Goal: Transaction & Acquisition: Obtain resource

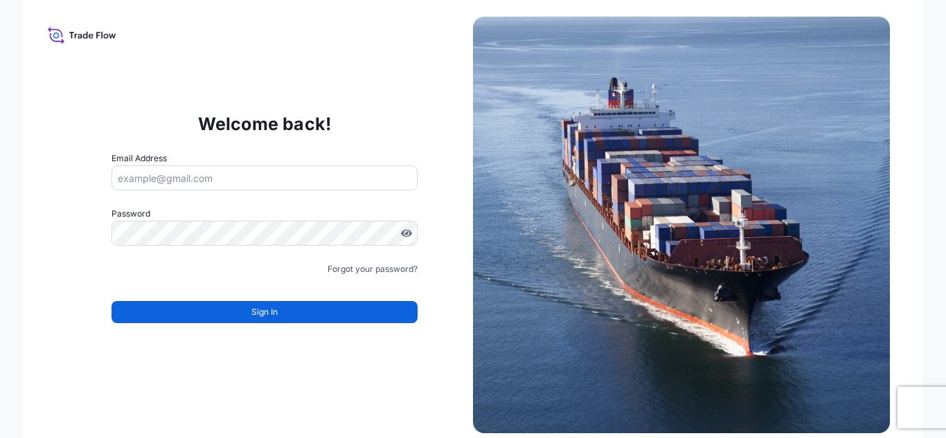
type input "[PERSON_NAME][EMAIL_ADDRESS][PERSON_NAME][DOMAIN_NAME]"
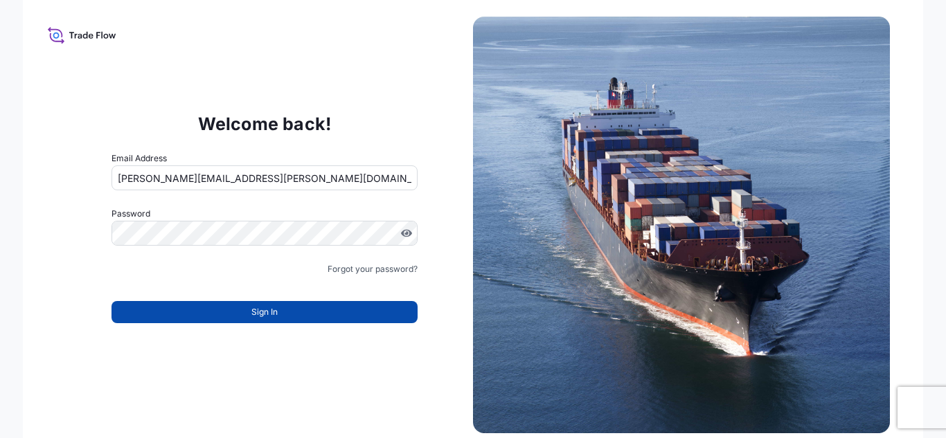
click at [244, 310] on button "Sign In" at bounding box center [265, 312] width 306 height 22
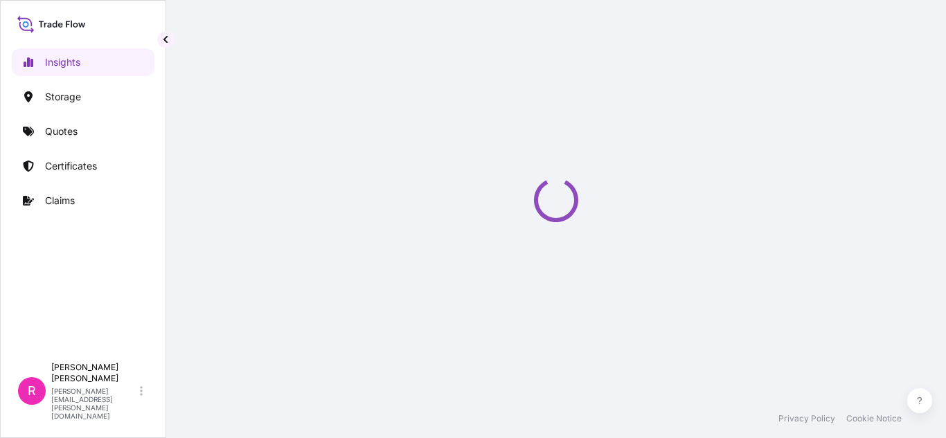
select select "2025"
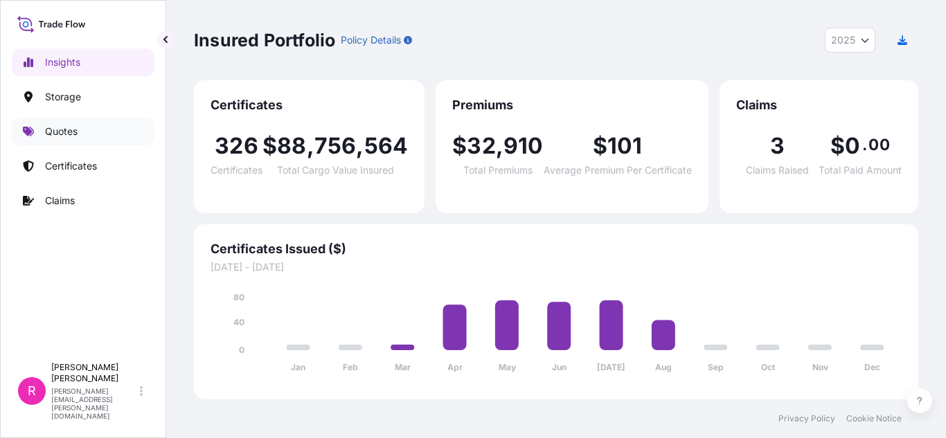
click at [77, 134] on link "Quotes" at bounding box center [83, 132] width 143 height 28
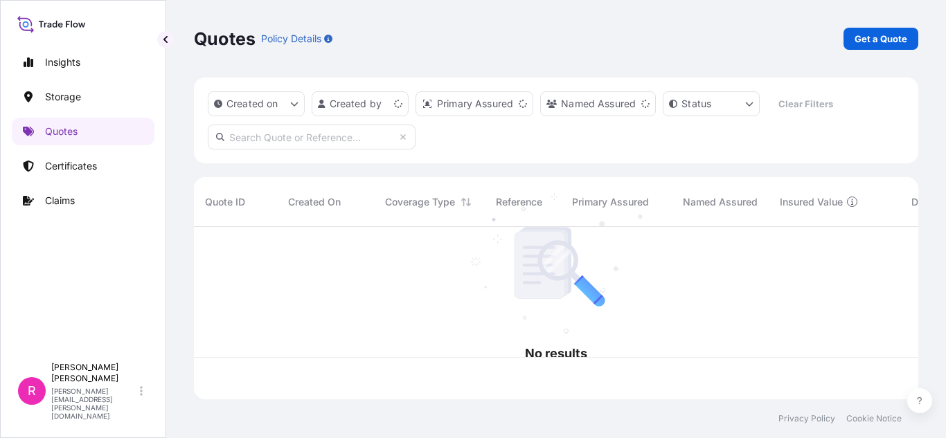
scroll to position [170, 714]
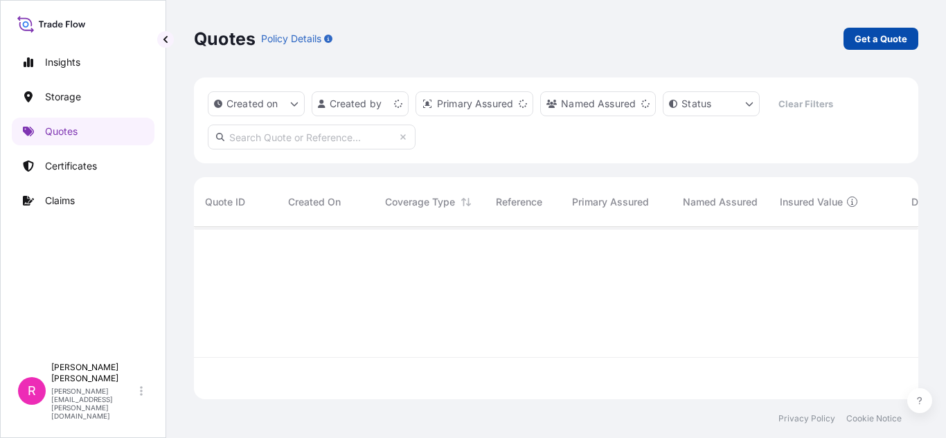
click at [869, 36] on p "Get a Quote" at bounding box center [881, 39] width 53 height 14
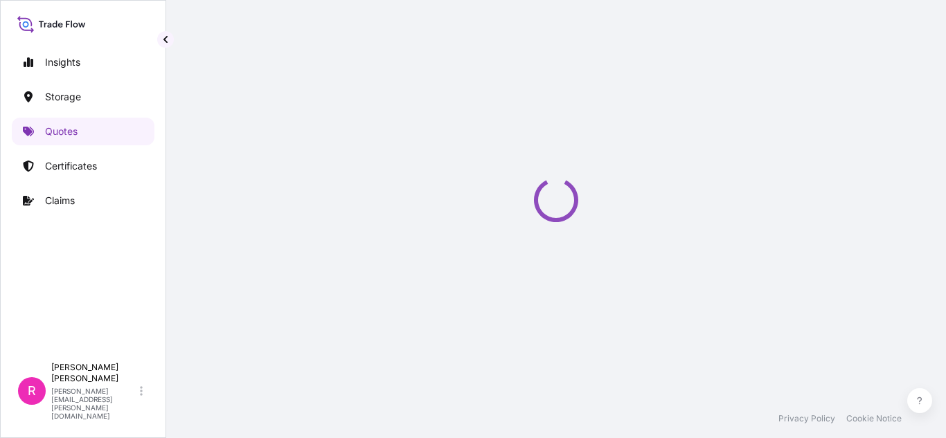
select select "Water"
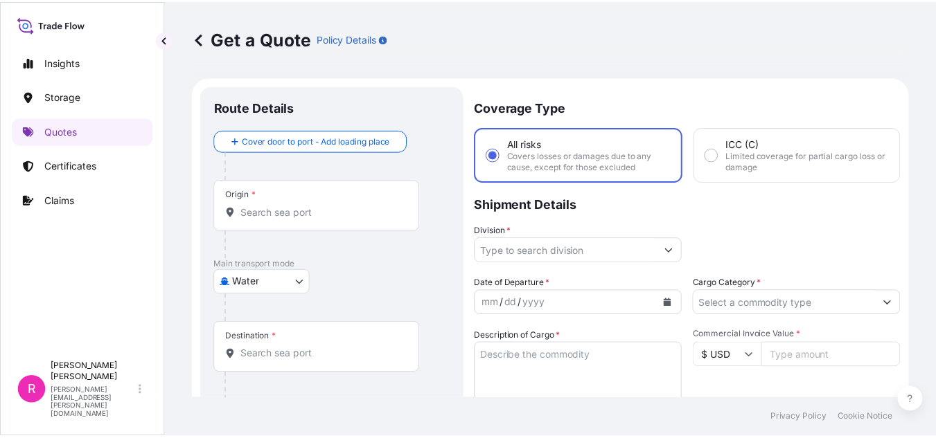
scroll to position [22, 0]
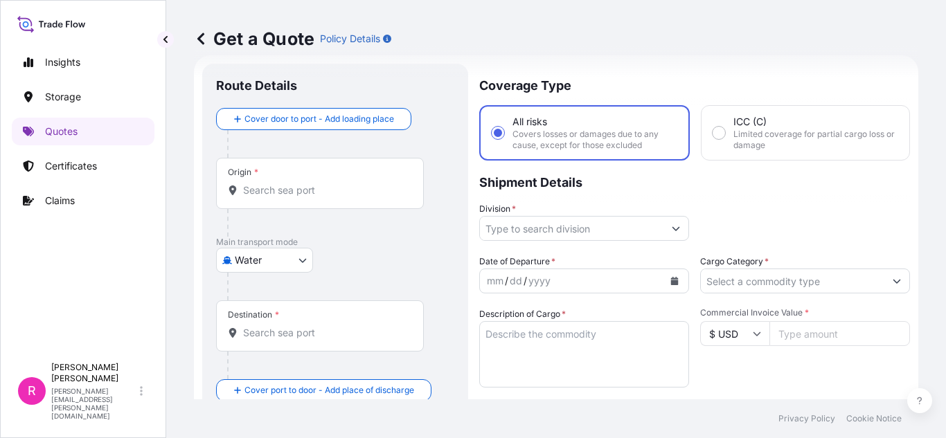
click at [301, 201] on div "Origin *" at bounding box center [320, 183] width 208 height 51
click at [301, 197] on input "Origin *" at bounding box center [324, 191] width 163 height 14
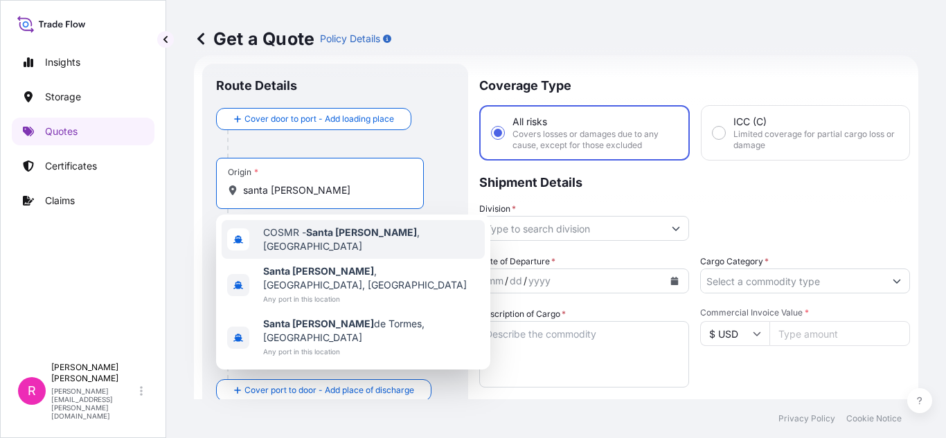
click at [296, 238] on span "COSMR - [GEOGRAPHIC_DATA][PERSON_NAME] , [GEOGRAPHIC_DATA]" at bounding box center [371, 240] width 216 height 28
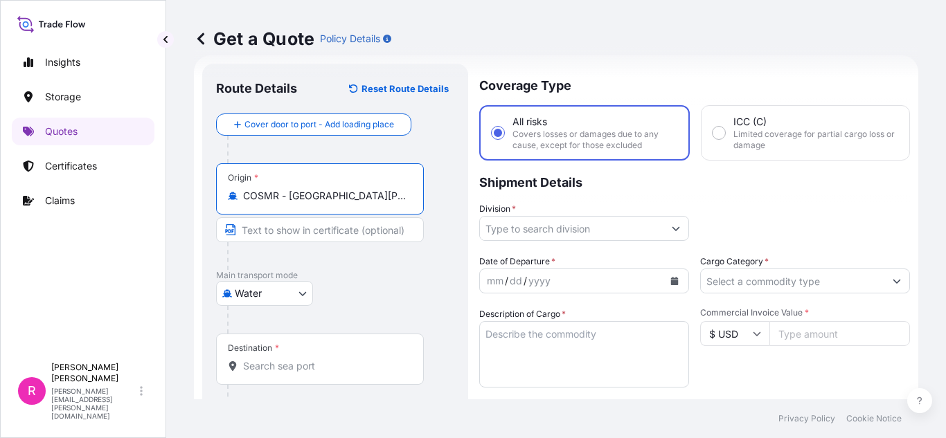
type input "COSMR - [GEOGRAPHIC_DATA][PERSON_NAME], [GEOGRAPHIC_DATA]"
click at [281, 328] on div at bounding box center [340, 320] width 227 height 28
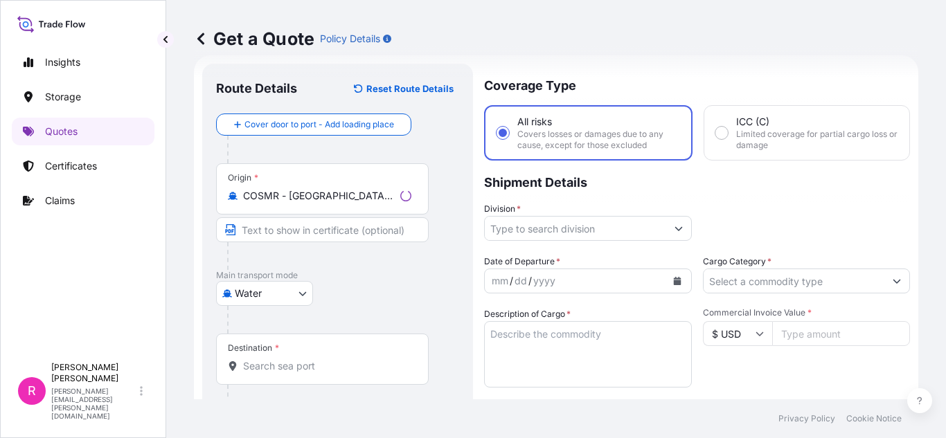
click at [283, 372] on input "Destination *" at bounding box center [327, 366] width 168 height 14
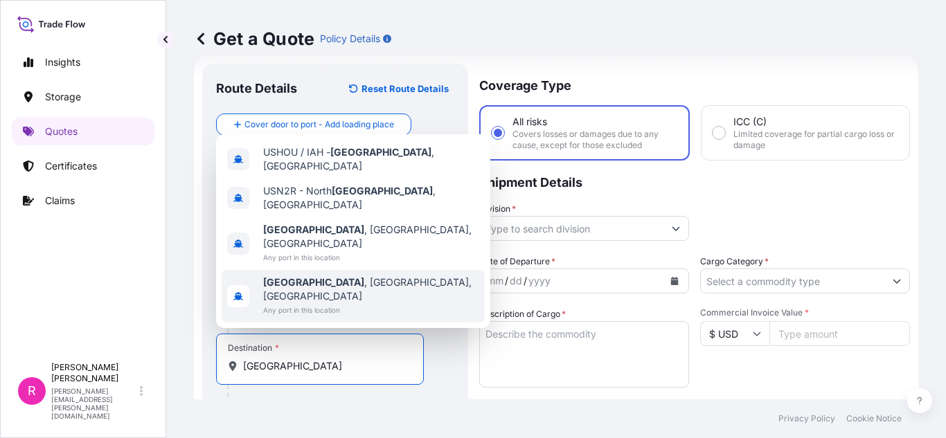
click at [343, 251] on span "[GEOGRAPHIC_DATA] , [GEOGRAPHIC_DATA], [GEOGRAPHIC_DATA]" at bounding box center [371, 237] width 216 height 28
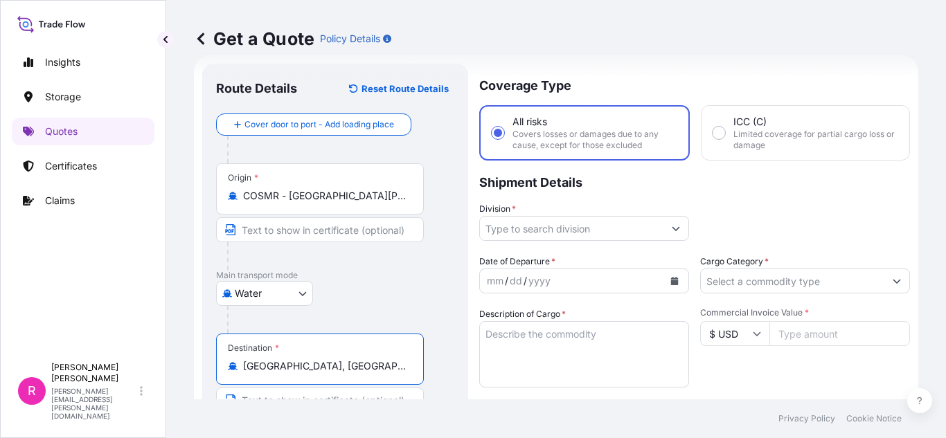
type input "[GEOGRAPHIC_DATA], [GEOGRAPHIC_DATA], [GEOGRAPHIC_DATA]"
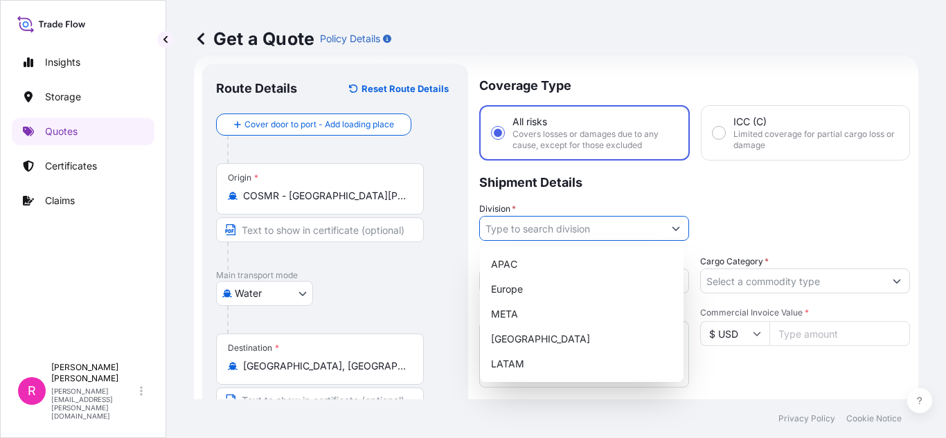
click at [542, 229] on input "Division *" at bounding box center [572, 228] width 184 height 25
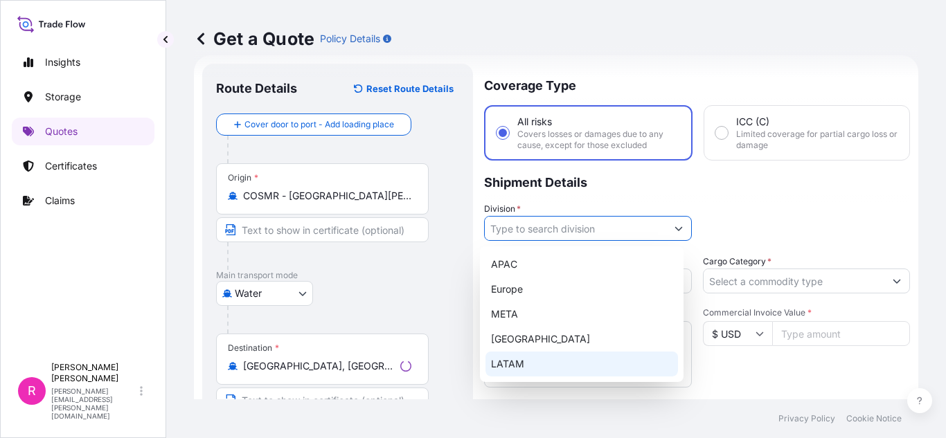
click at [526, 361] on div "LATAM" at bounding box center [582, 364] width 193 height 25
type input "LATAM"
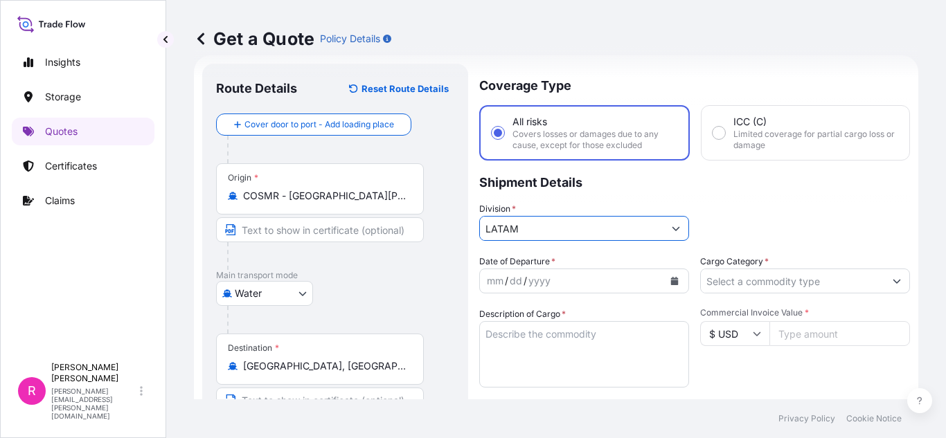
click at [622, 277] on div "mm / dd / yyyy" at bounding box center [572, 281] width 184 height 25
click at [654, 282] on div "mm / dd / yyyy" at bounding box center [572, 281] width 184 height 25
click at [677, 278] on button "Calendar" at bounding box center [675, 281] width 22 height 22
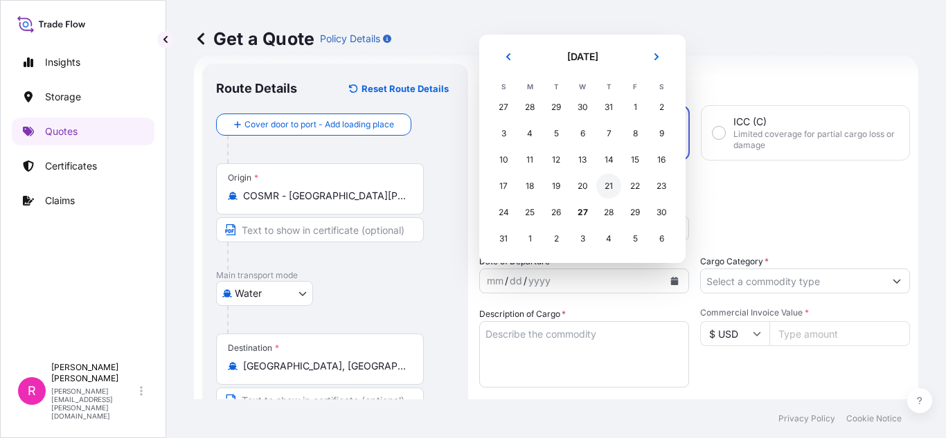
click at [609, 182] on div "21" at bounding box center [608, 186] width 25 height 25
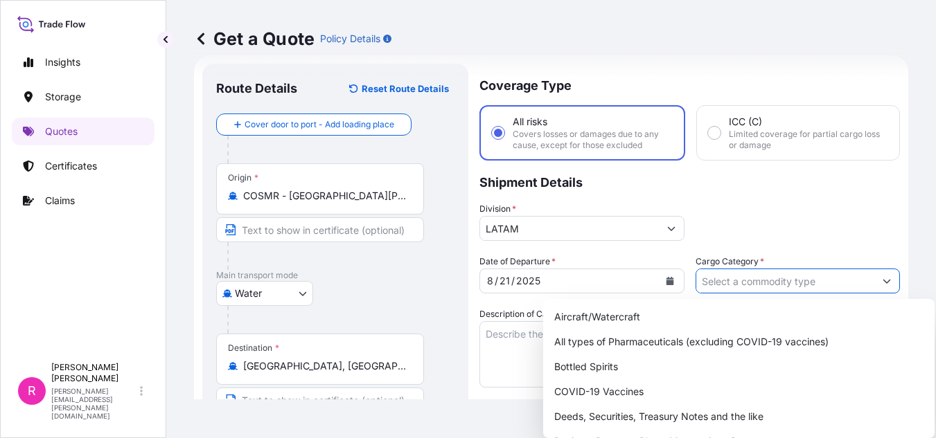
click at [719, 275] on input "Cargo Category *" at bounding box center [785, 281] width 179 height 25
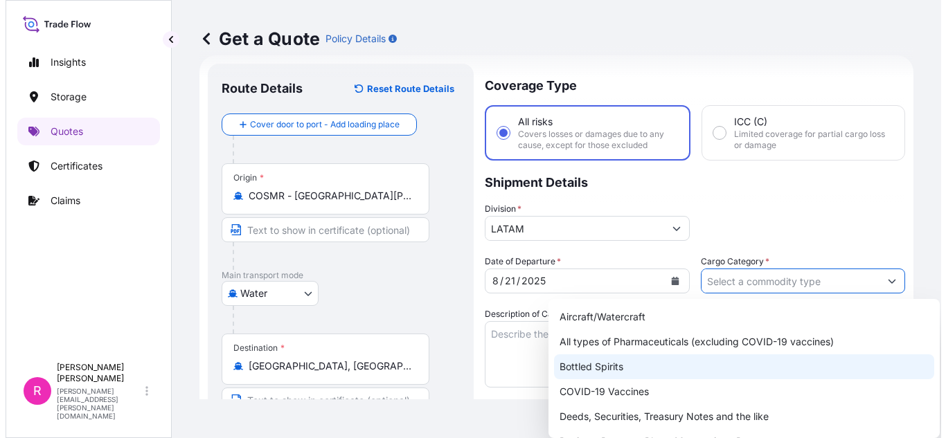
scroll to position [69, 0]
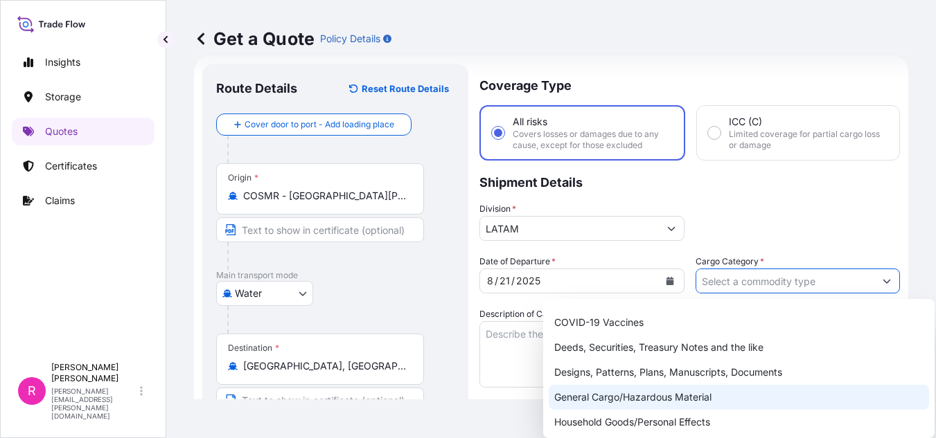
click at [615, 395] on div "General Cargo/Hazardous Material" at bounding box center [739, 397] width 380 height 25
type input "General Cargo/Hazardous Material"
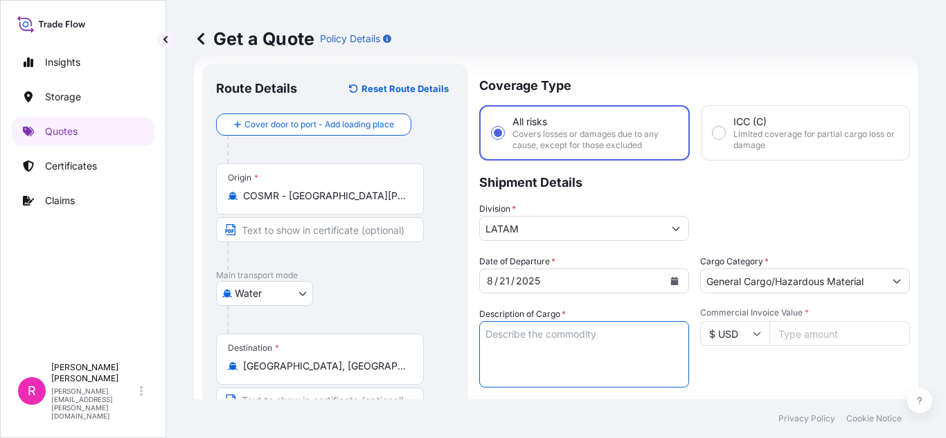
click at [555, 355] on textarea "Description of Cargo *" at bounding box center [584, 354] width 210 height 66
type textarea "power transformer"
drag, startPoint x: 792, startPoint y: 326, endPoint x: 782, endPoint y: 319, distance: 11.9
click at [791, 326] on input "Commercial Invoice Value *" at bounding box center [839, 333] width 141 height 25
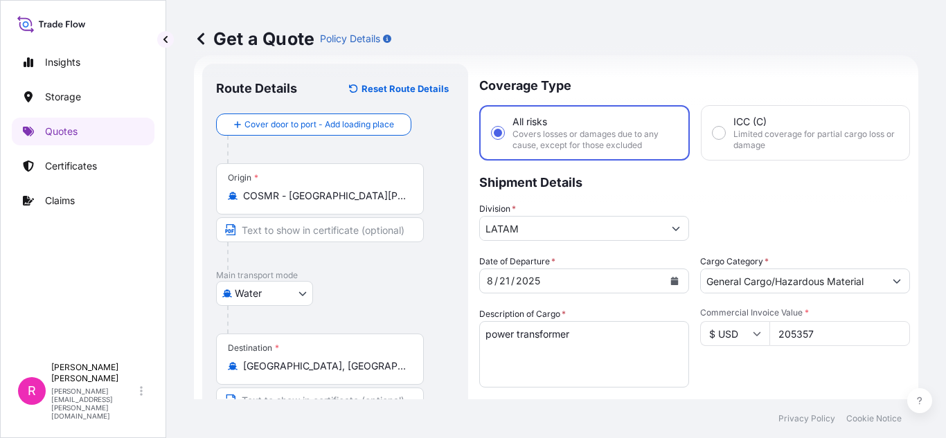
type input "2053570"
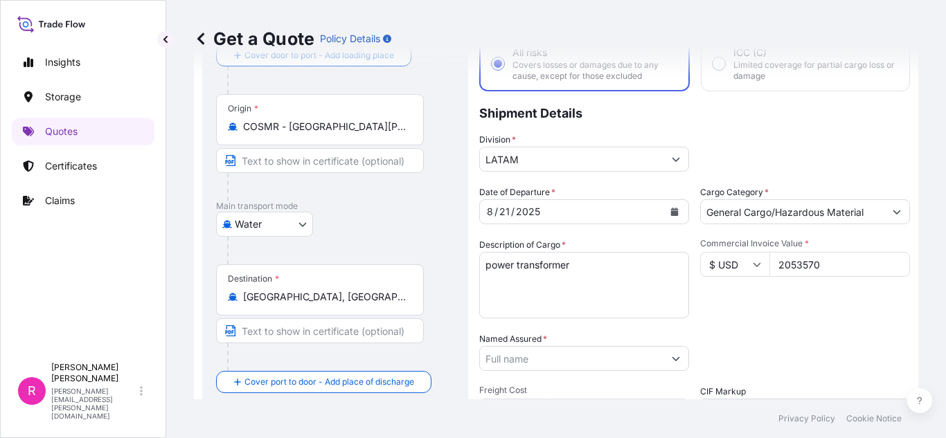
scroll to position [161, 0]
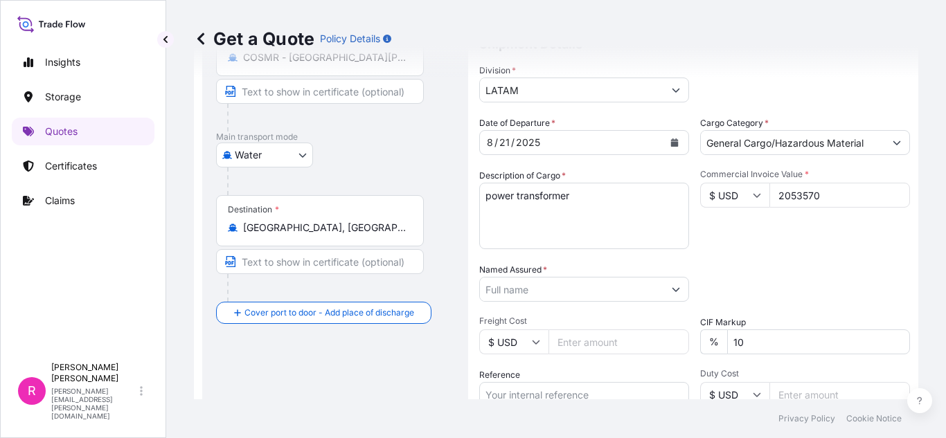
type input "2053570"
click at [559, 276] on div "Named Assured *" at bounding box center [584, 282] width 210 height 39
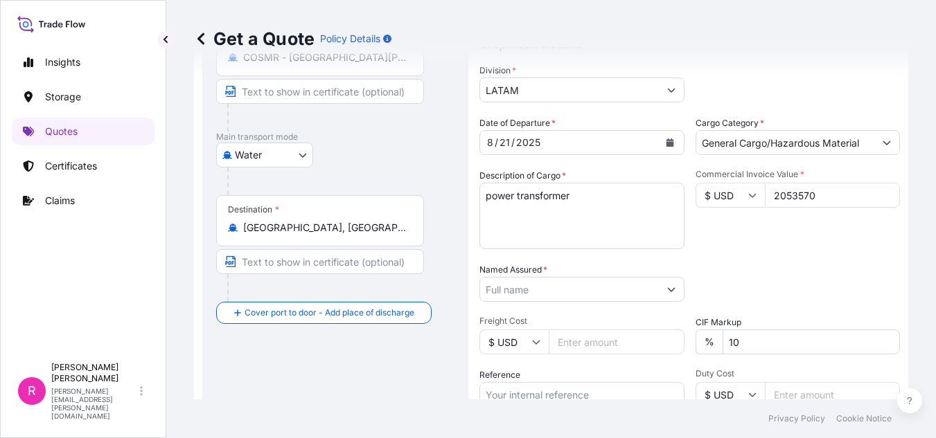
click at [554, 286] on input "Named Assured *" at bounding box center [569, 289] width 179 height 25
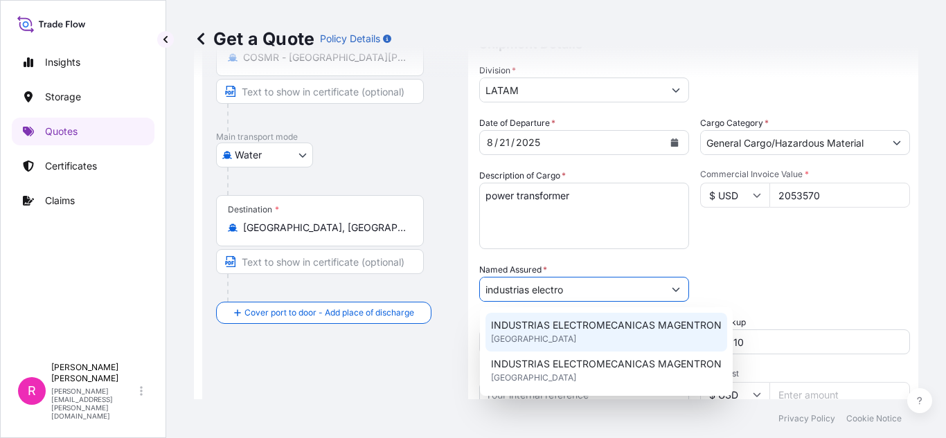
click at [558, 323] on span "INDUSTRIAS ELECTROMECANICAS MAGENTRON" at bounding box center [606, 326] width 231 height 14
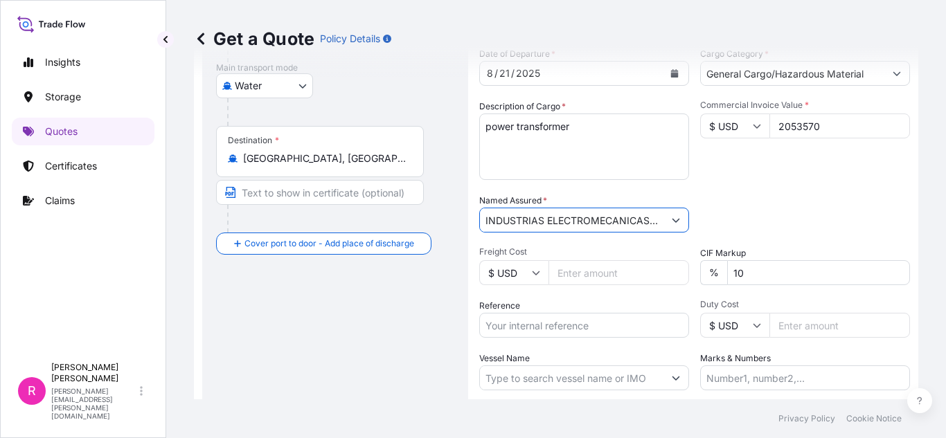
scroll to position [299, 0]
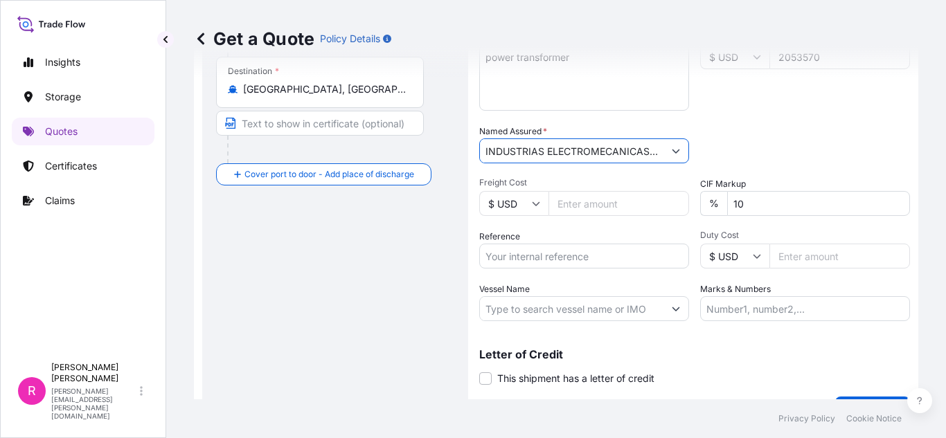
type input "INDUSTRIAS ELECTROMECANICAS MAGENTRON"
click at [567, 270] on div "Date of Departure * [DATE] Cargo Category * General Cargo/Hazardous Material De…" at bounding box center [694, 150] width 431 height 344
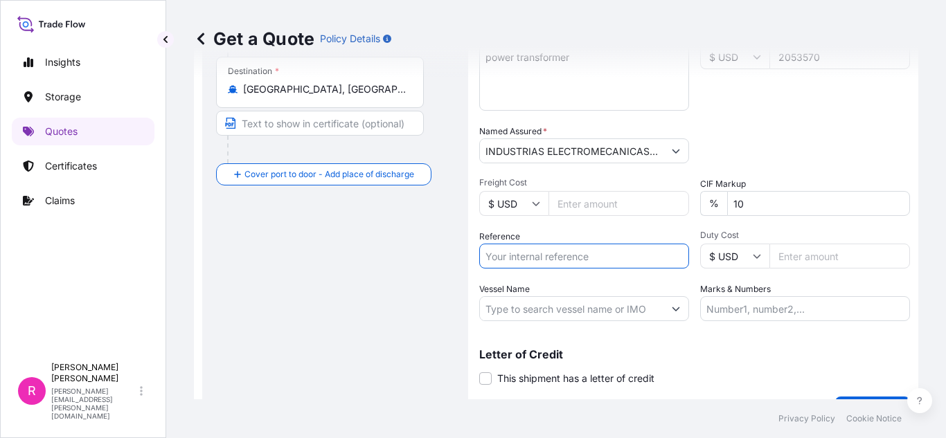
click at [567, 256] on input "Reference" at bounding box center [584, 256] width 210 height 25
paste input "CO4061152935"
type input "CO4061152935"
click at [528, 306] on input "Vessel Name" at bounding box center [572, 308] width 184 height 25
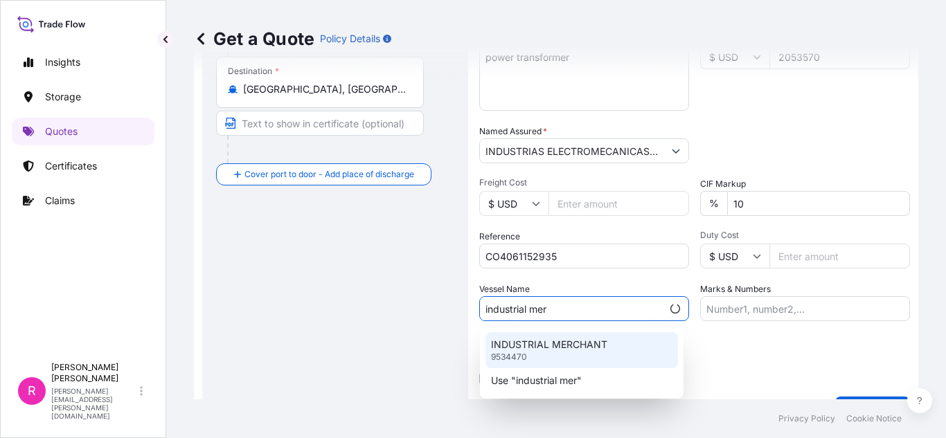
click at [591, 350] on p "INDUSTRIAL MERCHANT" at bounding box center [549, 345] width 116 height 14
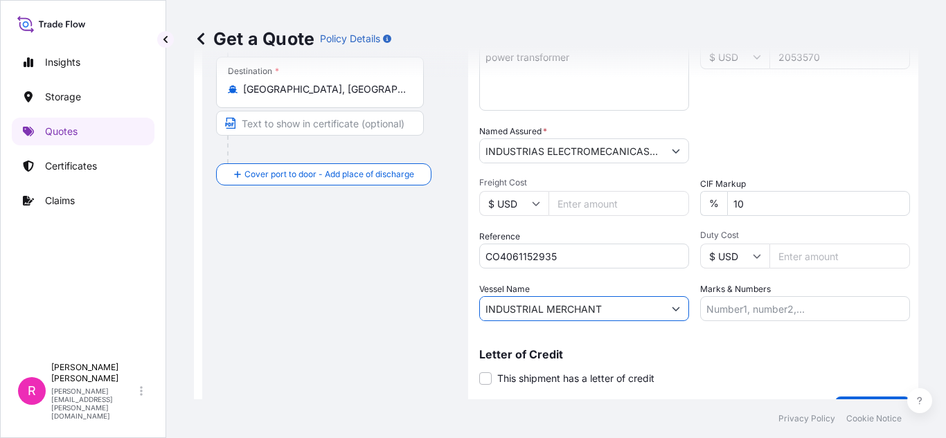
scroll to position [332, 0]
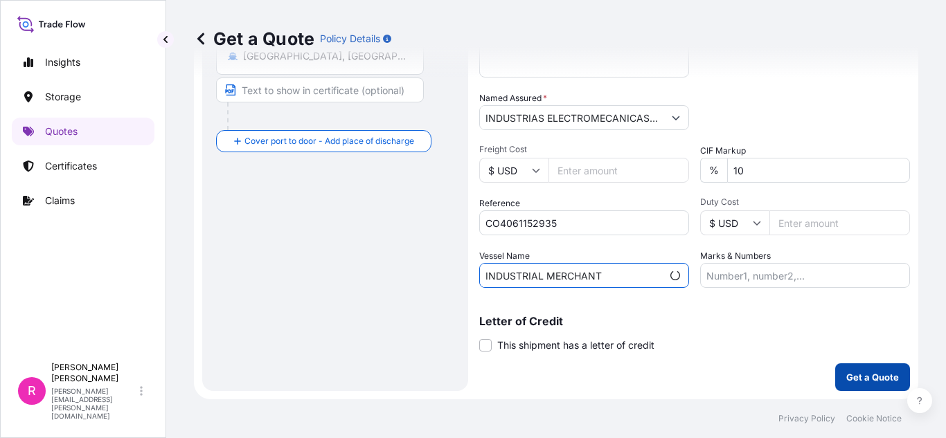
type input "INDUSTRIAL MERCHANT"
click at [856, 382] on p "Get a Quote" at bounding box center [872, 378] width 53 height 14
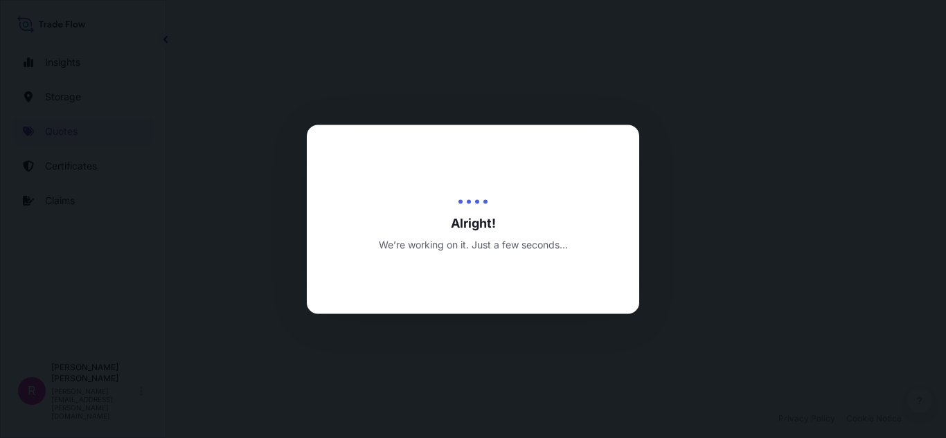
select select "Water"
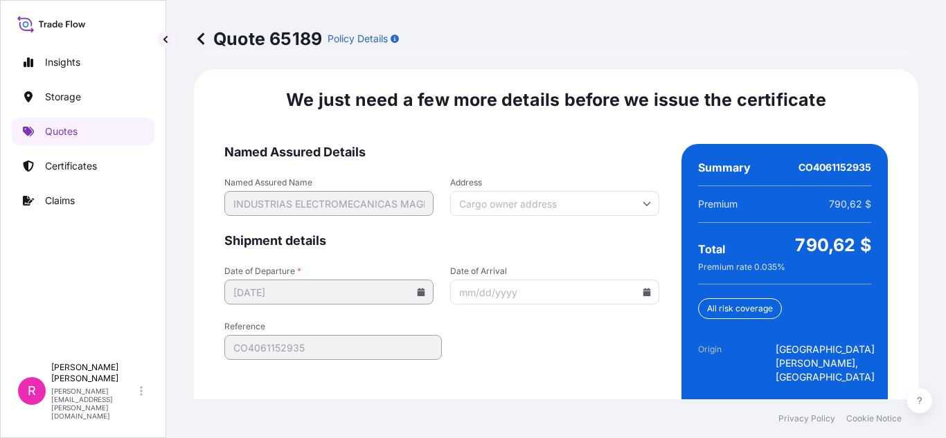
scroll to position [2270, 0]
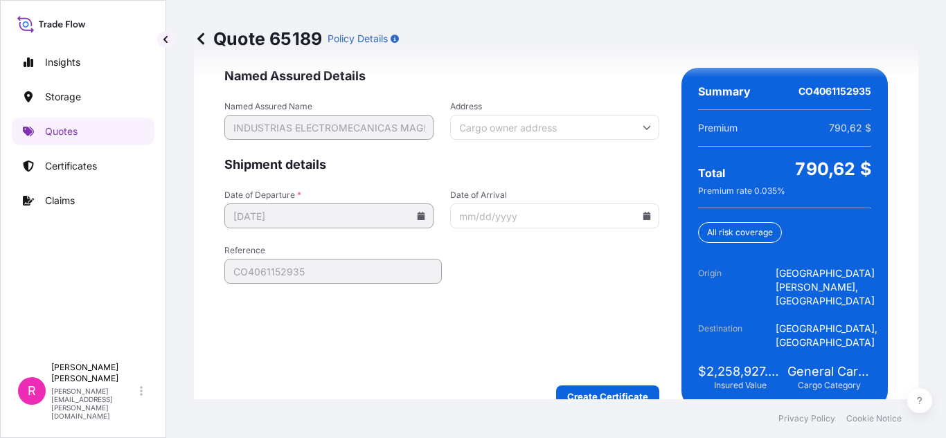
click at [637, 211] on input "Date of Arrival" at bounding box center [554, 216] width 209 height 25
click at [643, 204] on input "Date of Arrival" at bounding box center [554, 216] width 209 height 25
click at [643, 212] on icon at bounding box center [647, 216] width 8 height 8
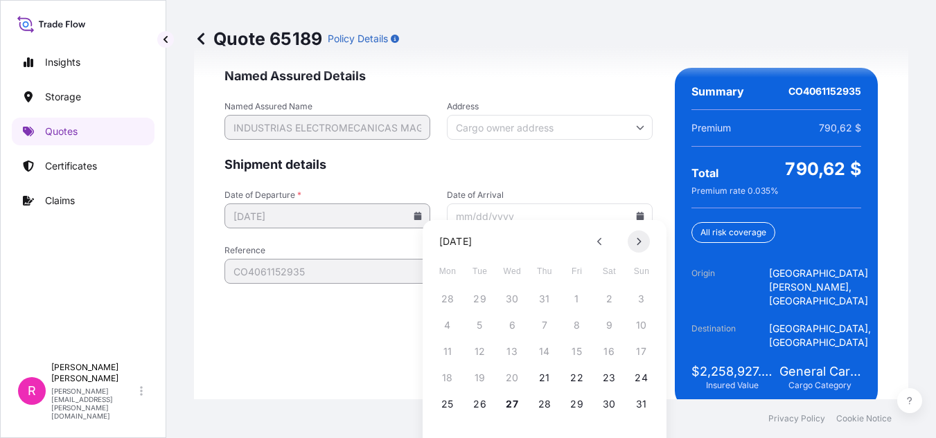
click at [637, 238] on icon at bounding box center [639, 242] width 6 height 8
click at [603, 298] on button "6" at bounding box center [609, 299] width 22 height 22
type input "[DATE]"
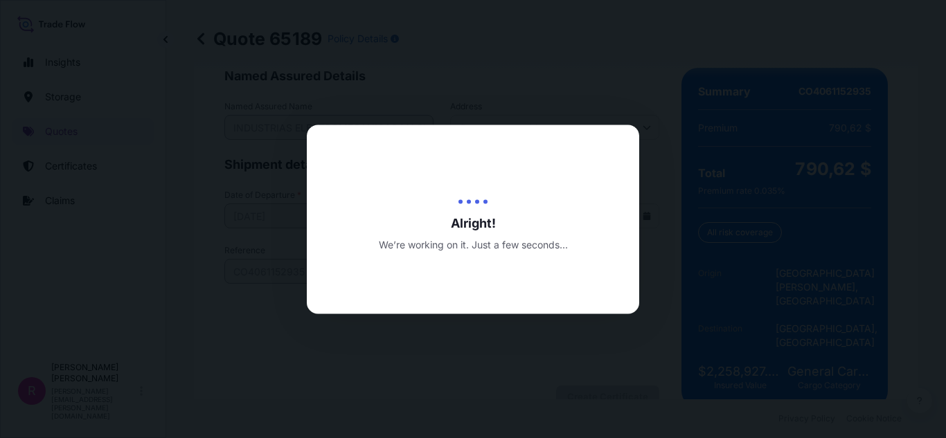
click at [634, 24] on div at bounding box center [473, 219] width 946 height 438
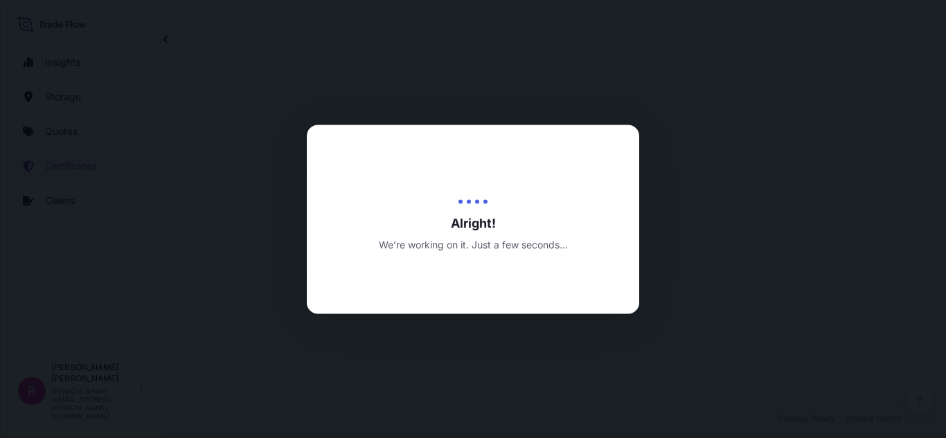
click at [694, 122] on div at bounding box center [473, 219] width 946 height 438
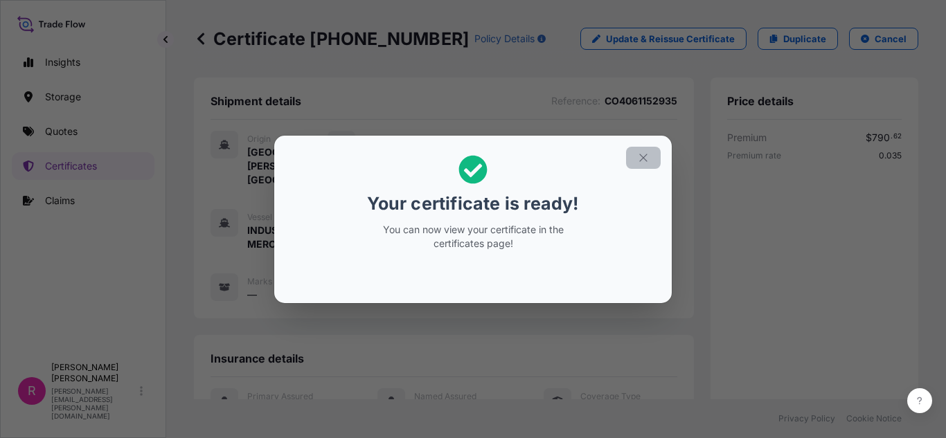
click at [634, 157] on button "button" at bounding box center [643, 158] width 35 height 22
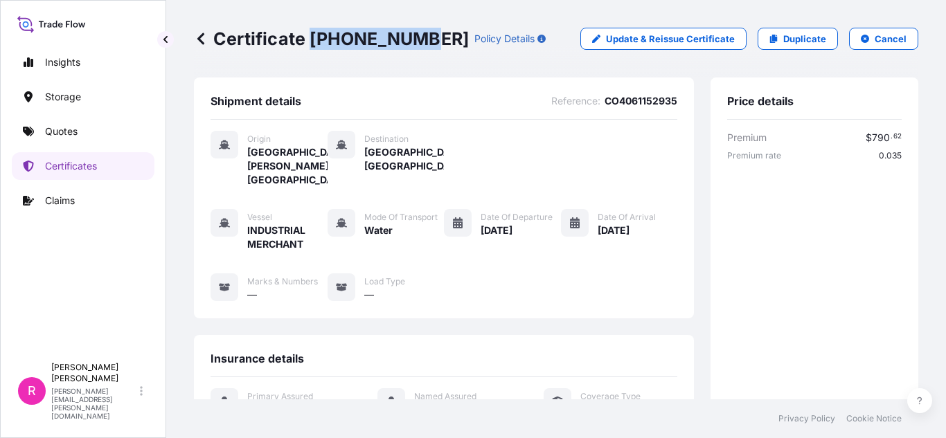
drag, startPoint x: 312, startPoint y: 40, endPoint x: 8, endPoint y: 158, distance: 325.4
click at [411, 51] on div "Certificate [PHONE_NUMBER] Policy Details Update & Reissue Certificate Duplicat…" at bounding box center [556, 39] width 724 height 78
copy p "[PHONE_NUMBER]"
